Goal: Navigation & Orientation: Find specific page/section

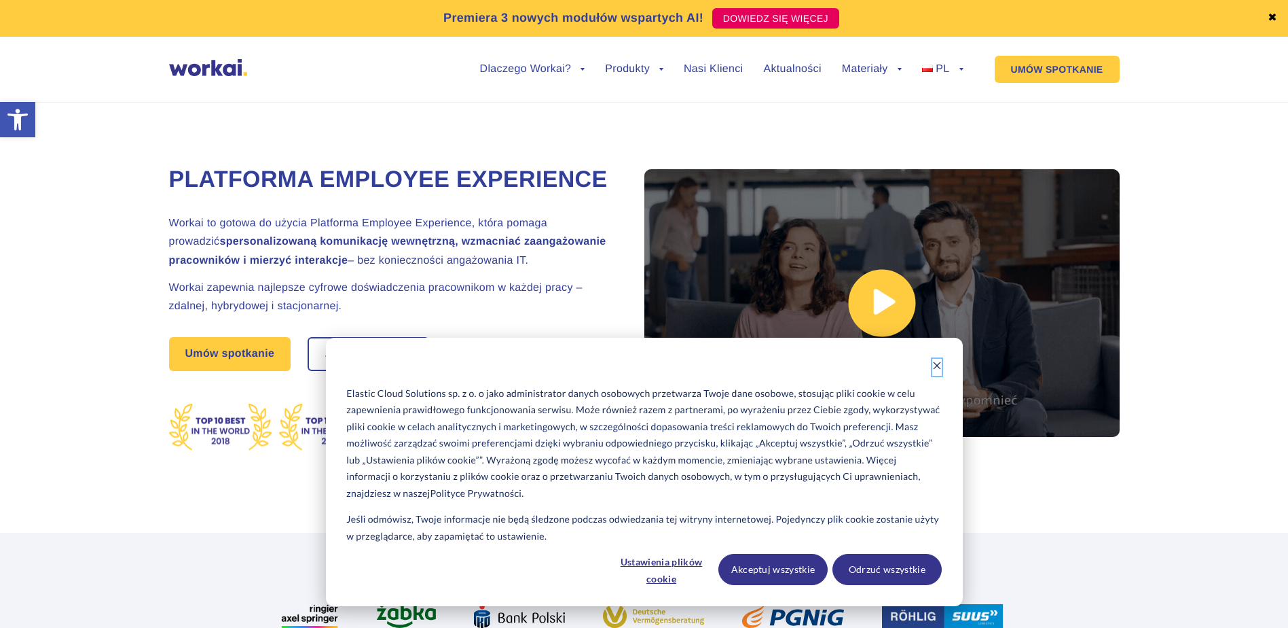
click at [941, 360] on button "Dismiss cookie banner" at bounding box center [938, 367] width 10 height 17
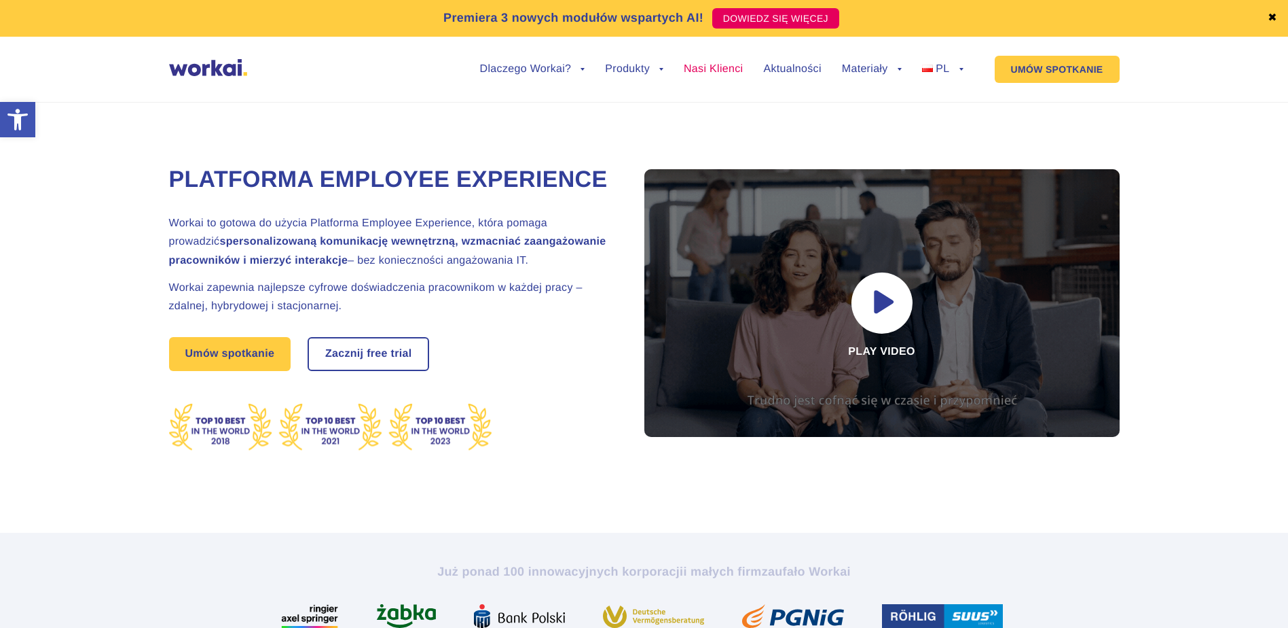
click at [737, 73] on link "Nasi Klienci" at bounding box center [713, 69] width 59 height 11
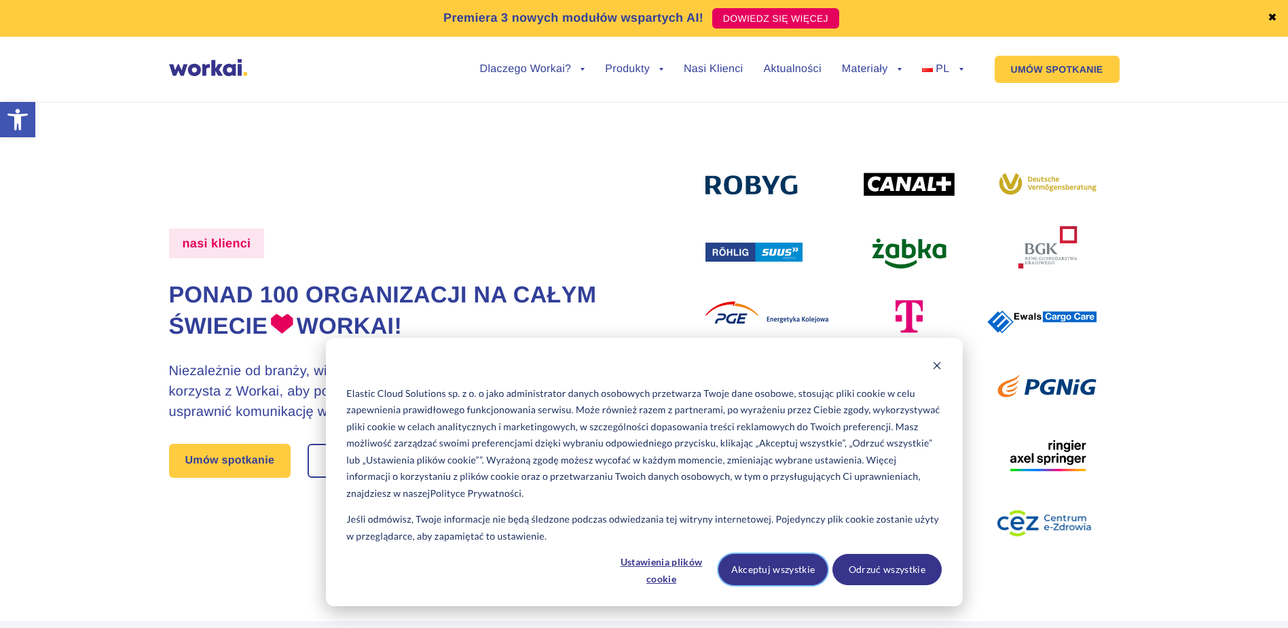
click at [785, 574] on button "Akceptuj wszystkie" at bounding box center [773, 569] width 109 height 31
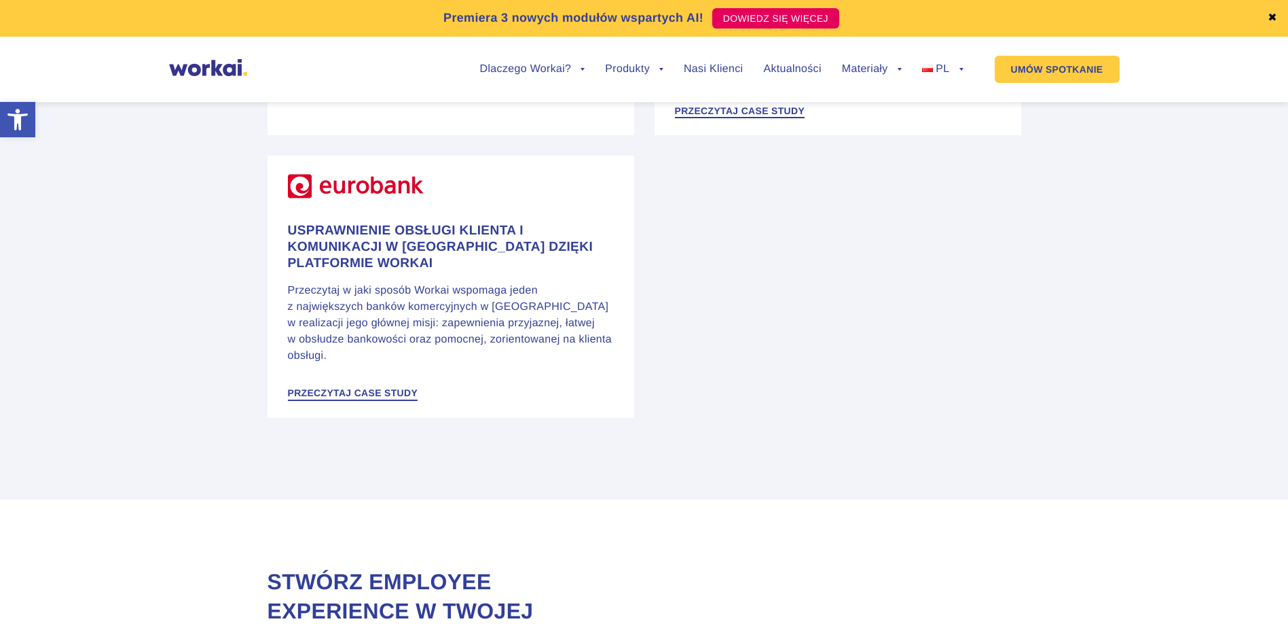
scroll to position [2702, 0]
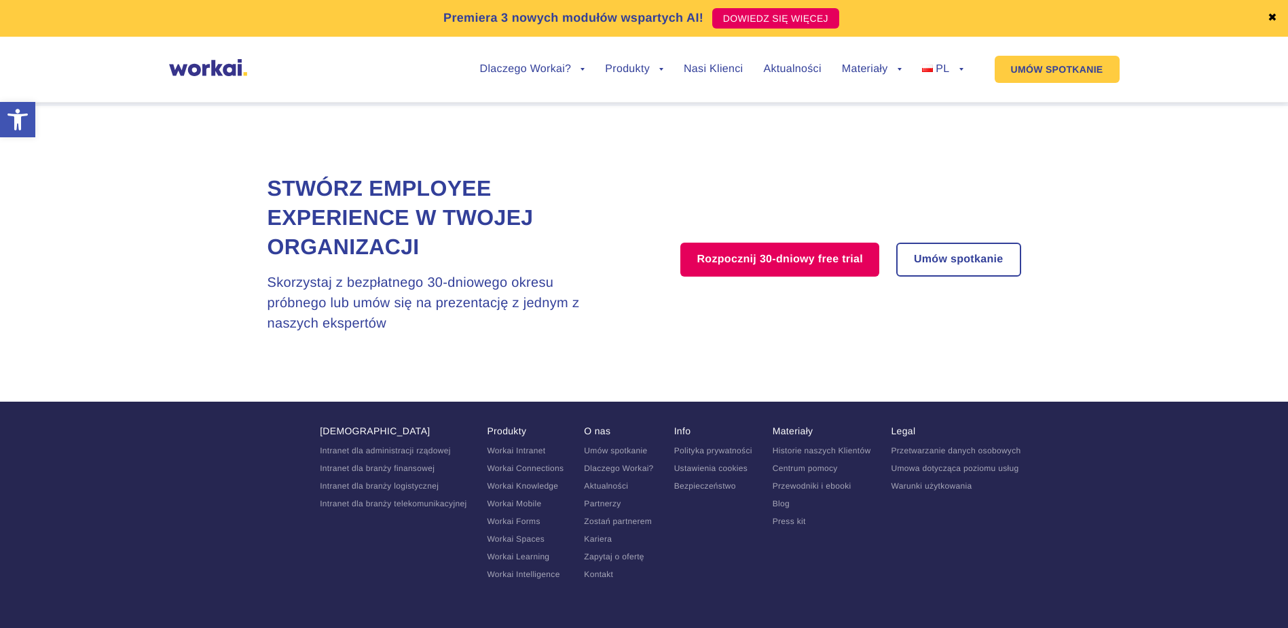
click at [607, 534] on link "Kariera" at bounding box center [598, 539] width 28 height 10
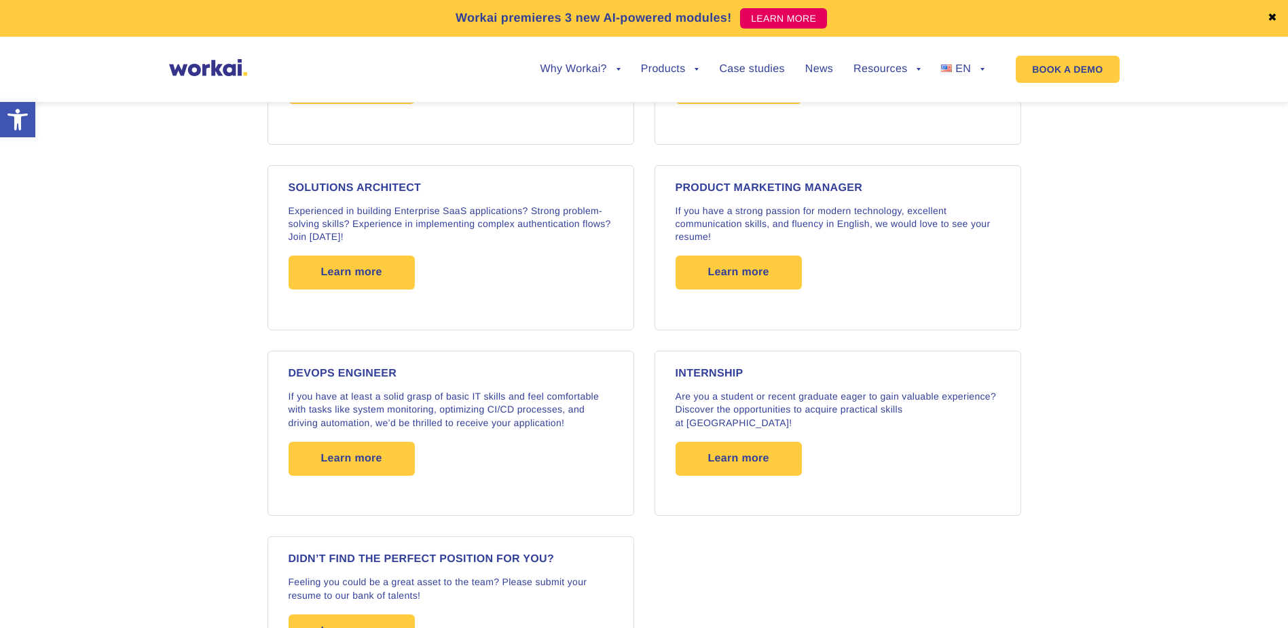
scroll to position [2309, 0]
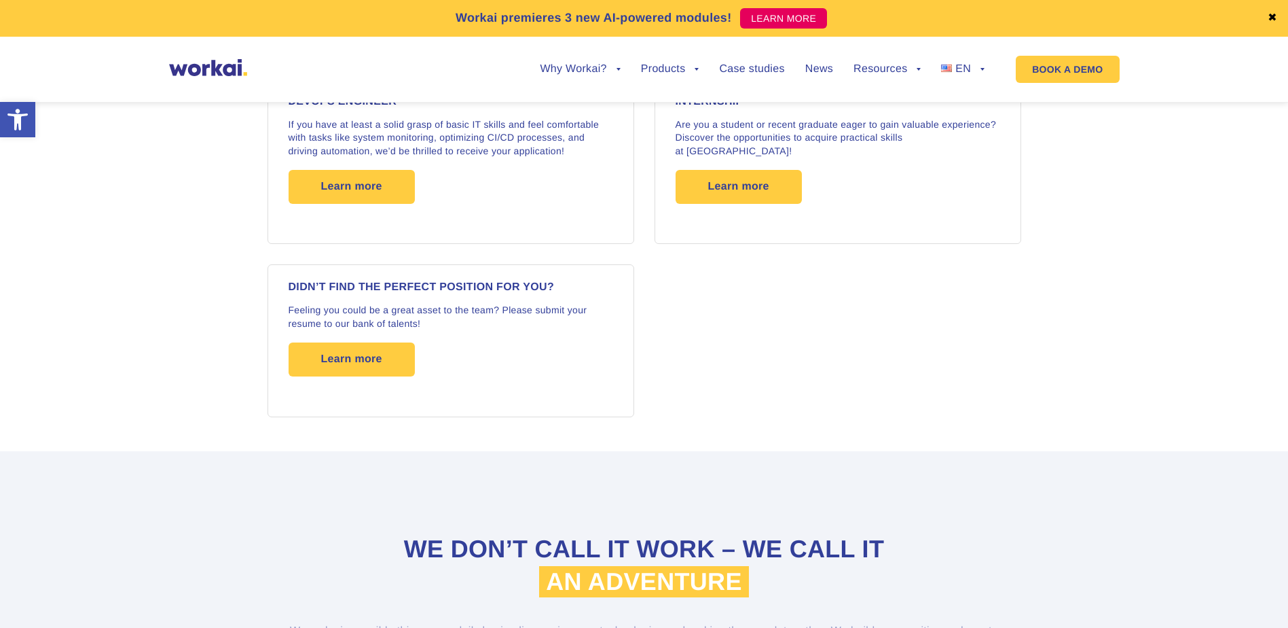
drag, startPoint x: 1046, startPoint y: 414, endPoint x: 1075, endPoint y: 216, distance: 200.5
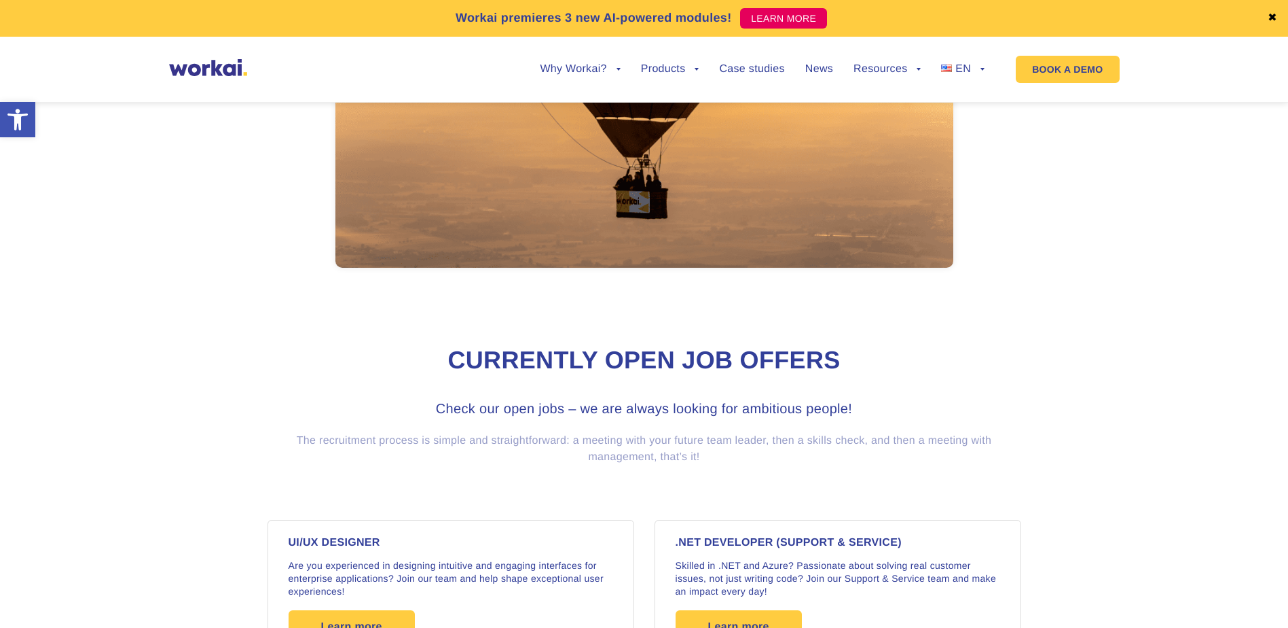
scroll to position [0, 0]
